Goal: Find specific page/section: Find specific page/section

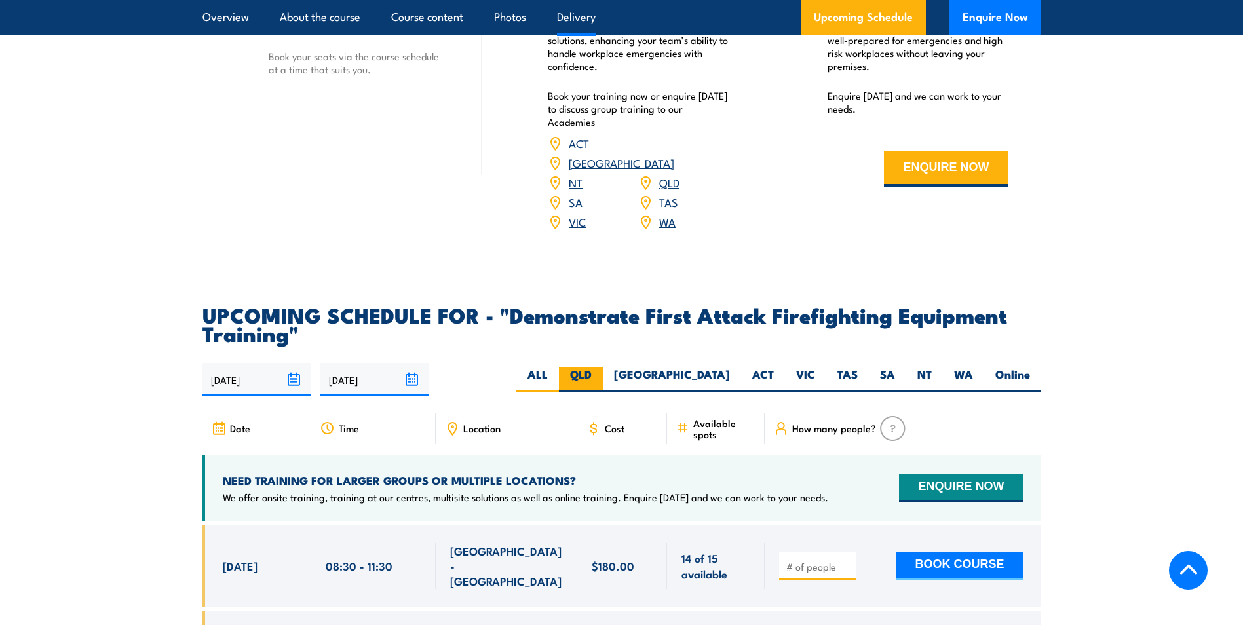
scroll to position [2163, 0]
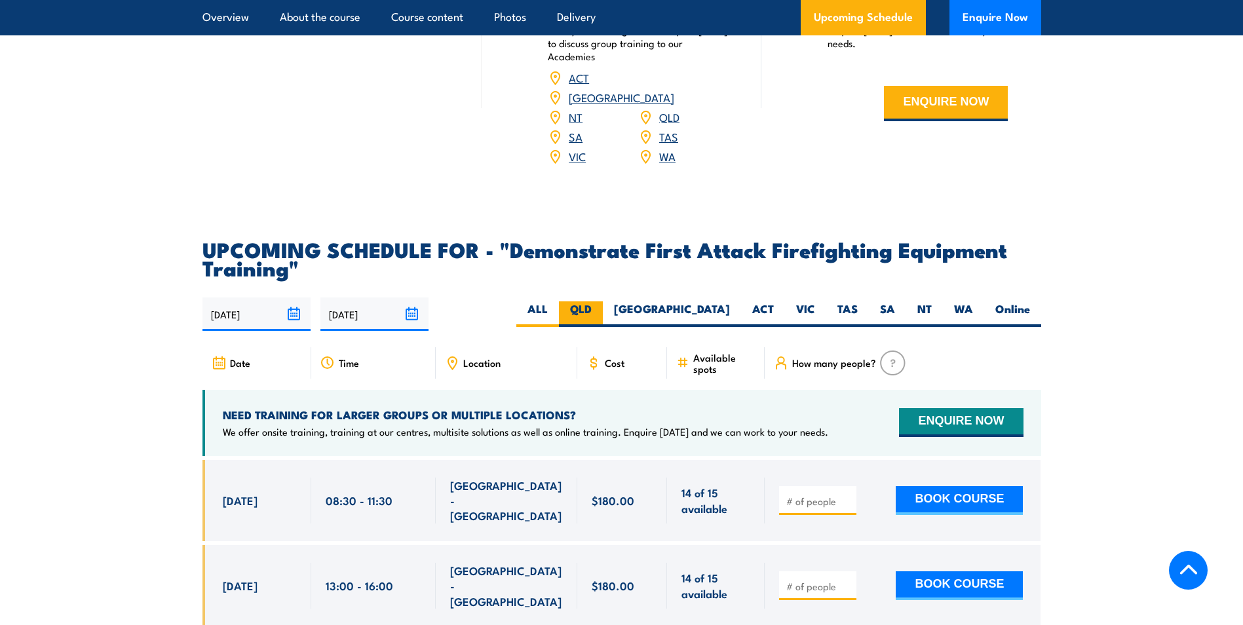
click at [603, 301] on label "QLD" at bounding box center [581, 314] width 44 height 26
click at [600, 301] on input "QLD" at bounding box center [596, 305] width 9 height 9
radio input "true"
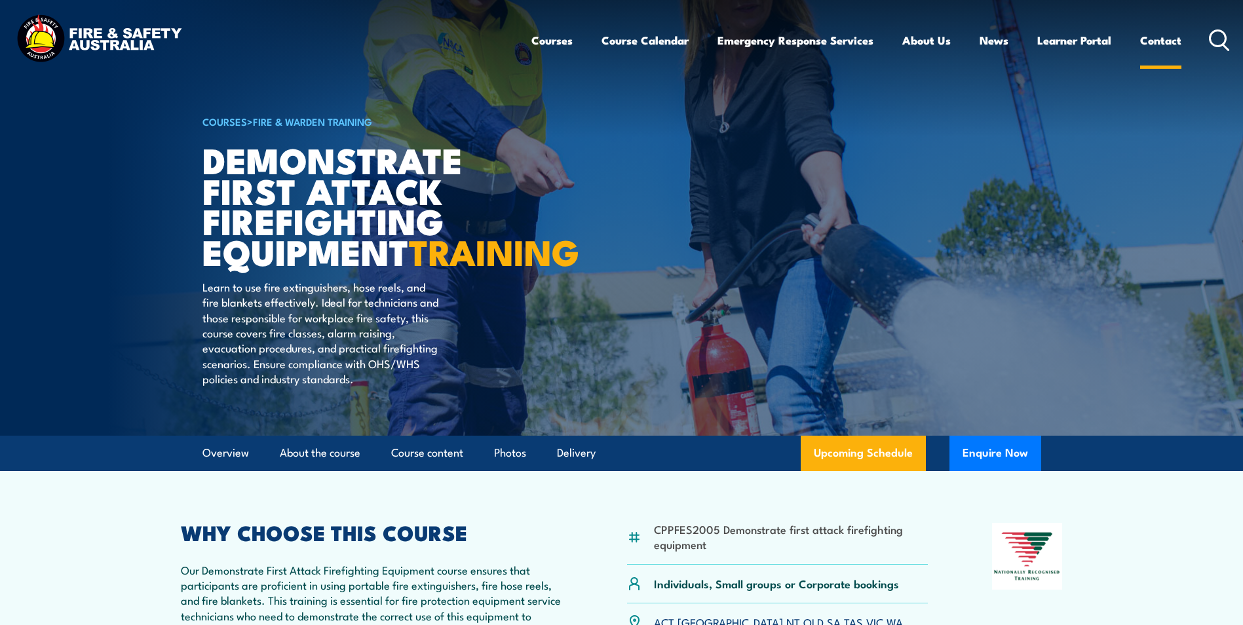
click at [1154, 41] on link "Contact" at bounding box center [1160, 40] width 41 height 35
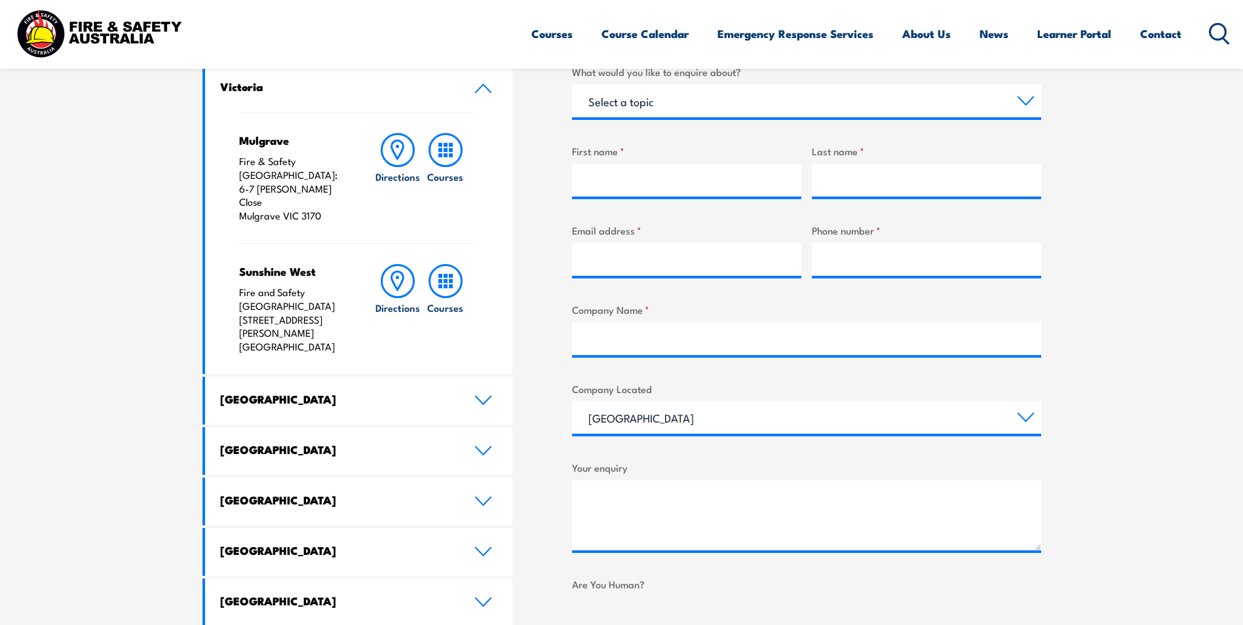
scroll to position [459, 0]
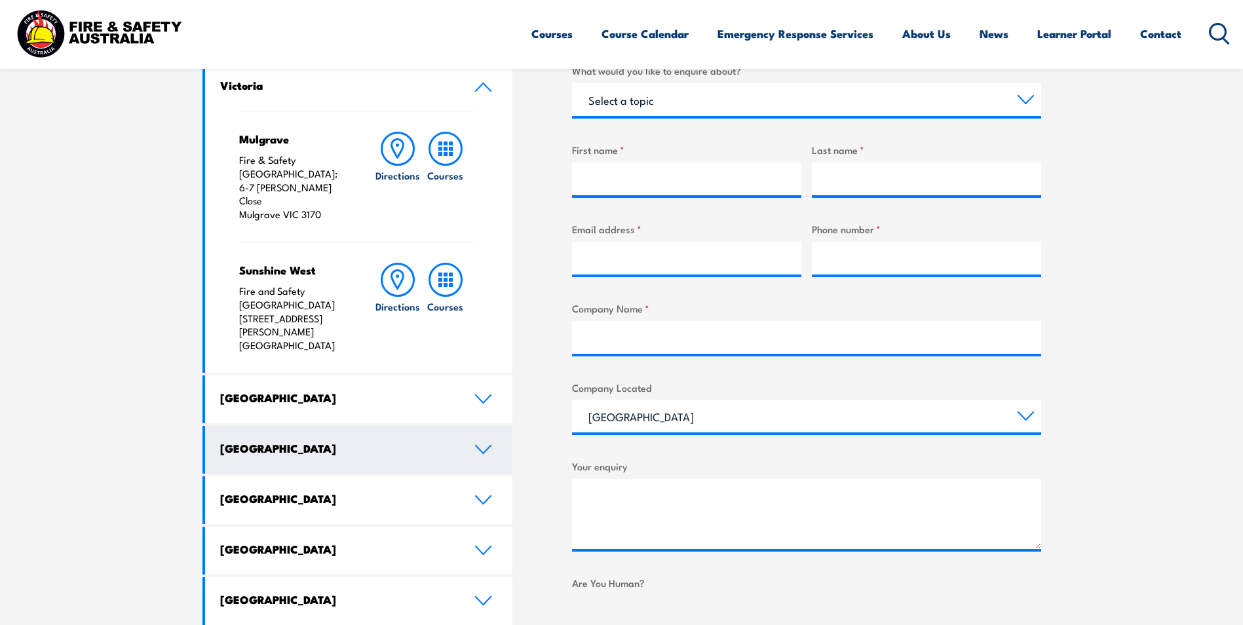
click at [509, 426] on link "[GEOGRAPHIC_DATA]" at bounding box center [359, 450] width 308 height 48
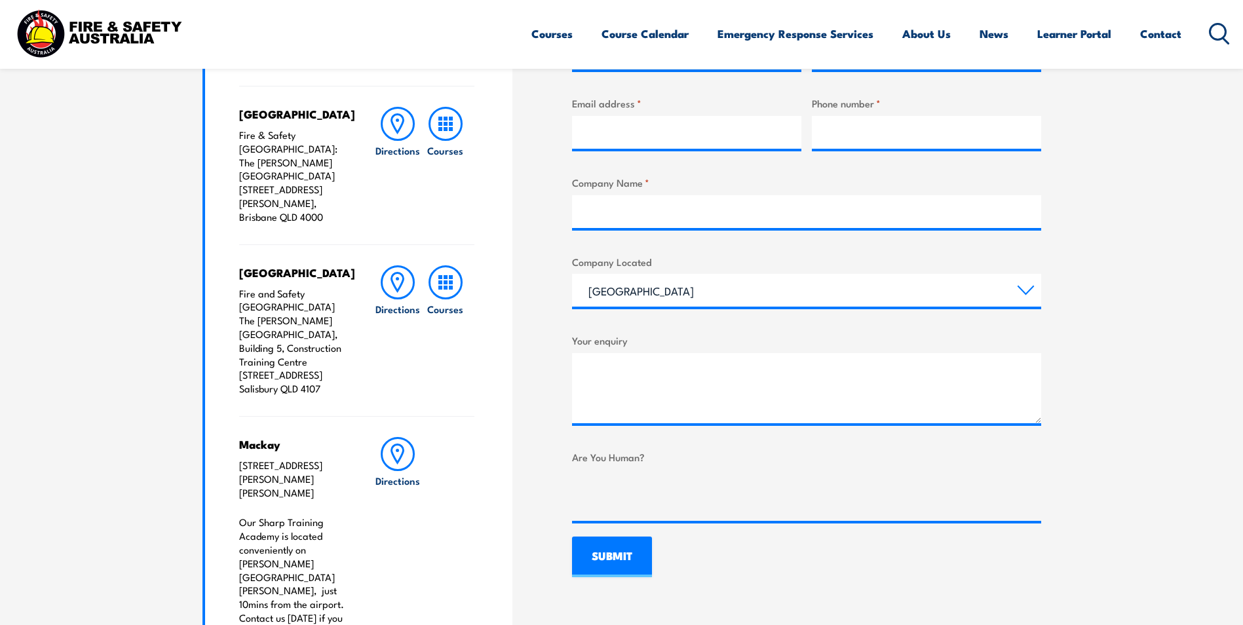
scroll to position [590, 0]
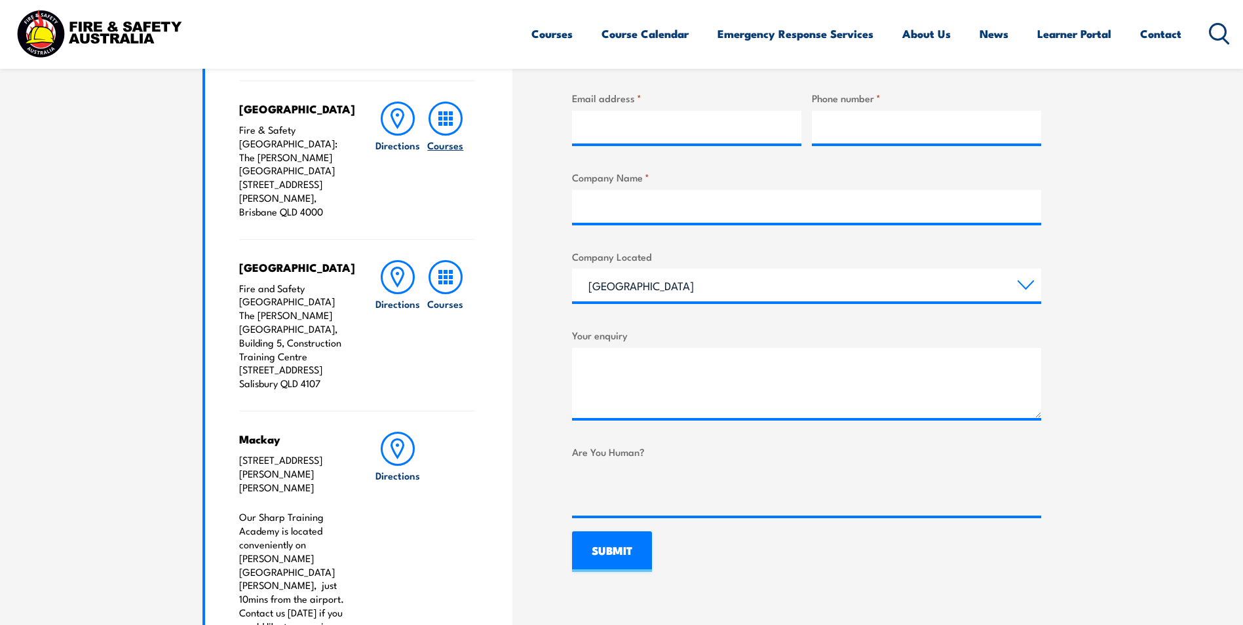
click at [447, 117] on rect at bounding box center [446, 119] width 4 height 4
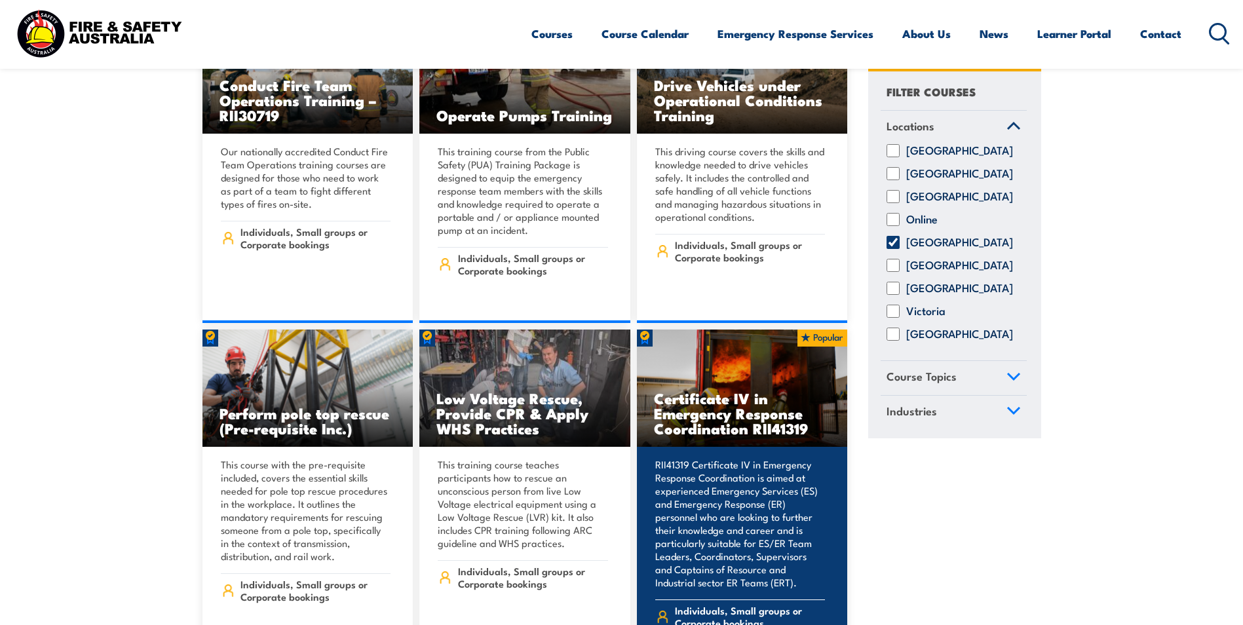
scroll to position [2163, 0]
